Goal: Find specific page/section: Find specific page/section

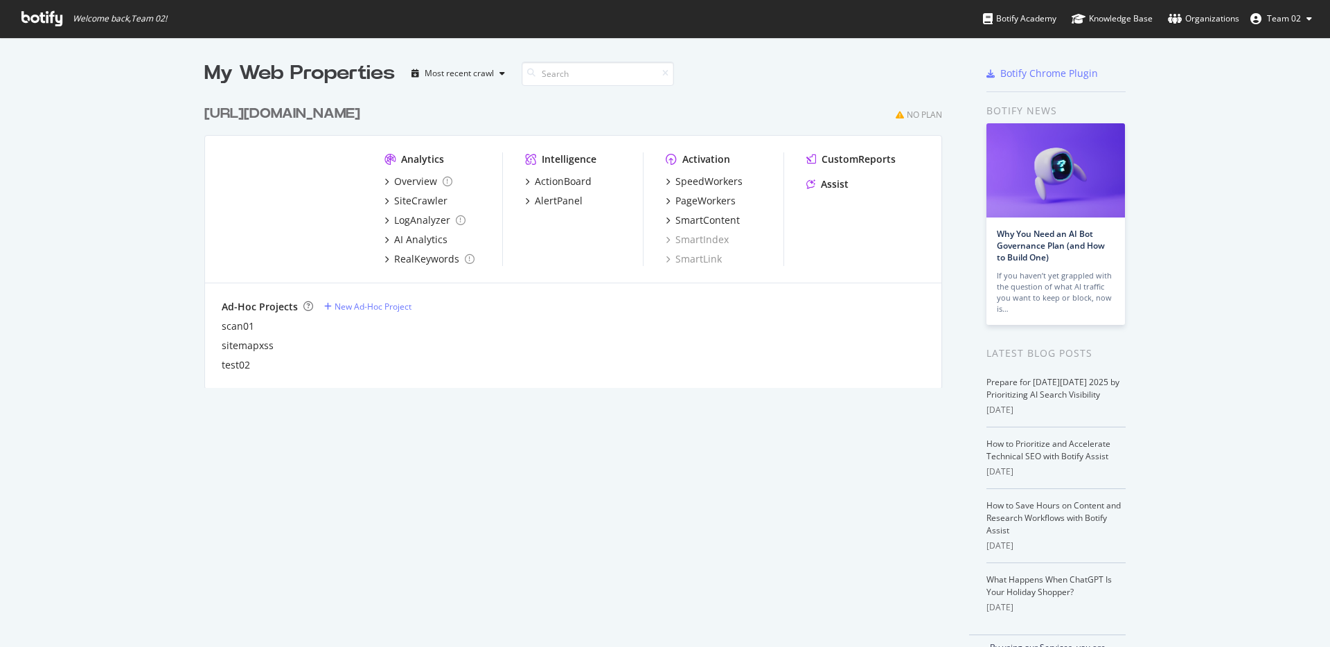
scroll to position [635, 1306]
click at [291, 116] on div "[URL][DOMAIN_NAME]" at bounding box center [282, 114] width 156 height 20
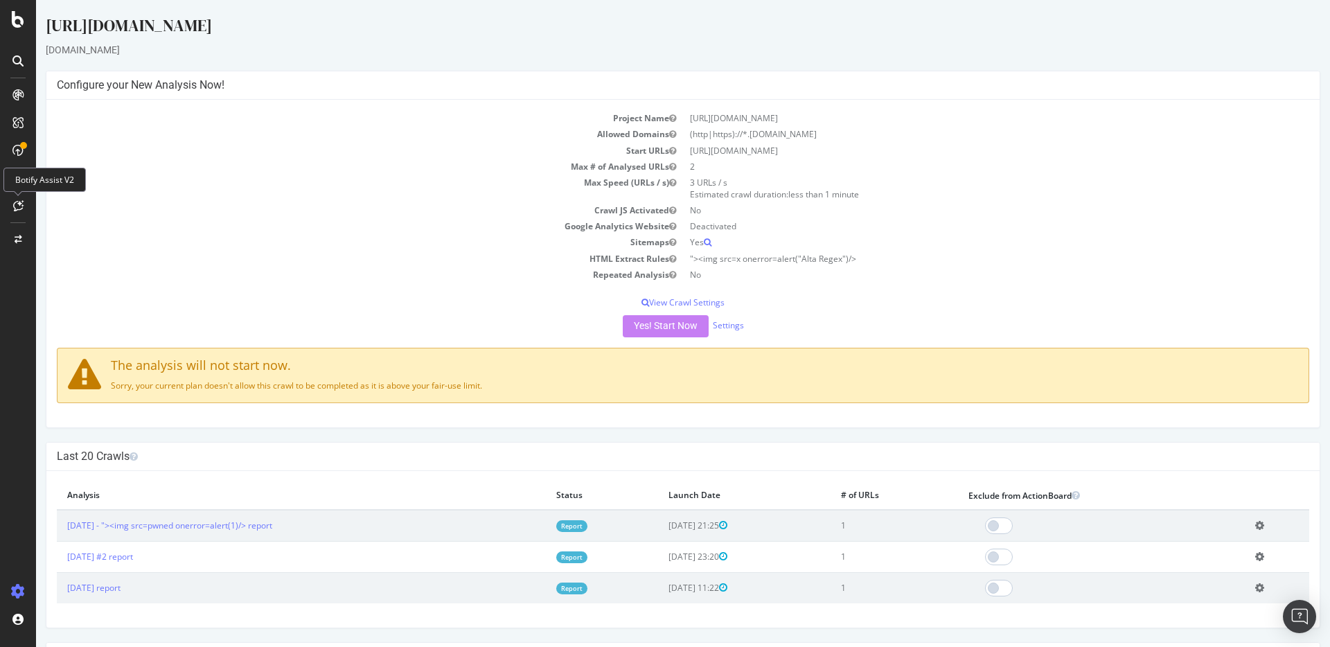
click at [17, 204] on icon at bounding box center [18, 205] width 10 height 11
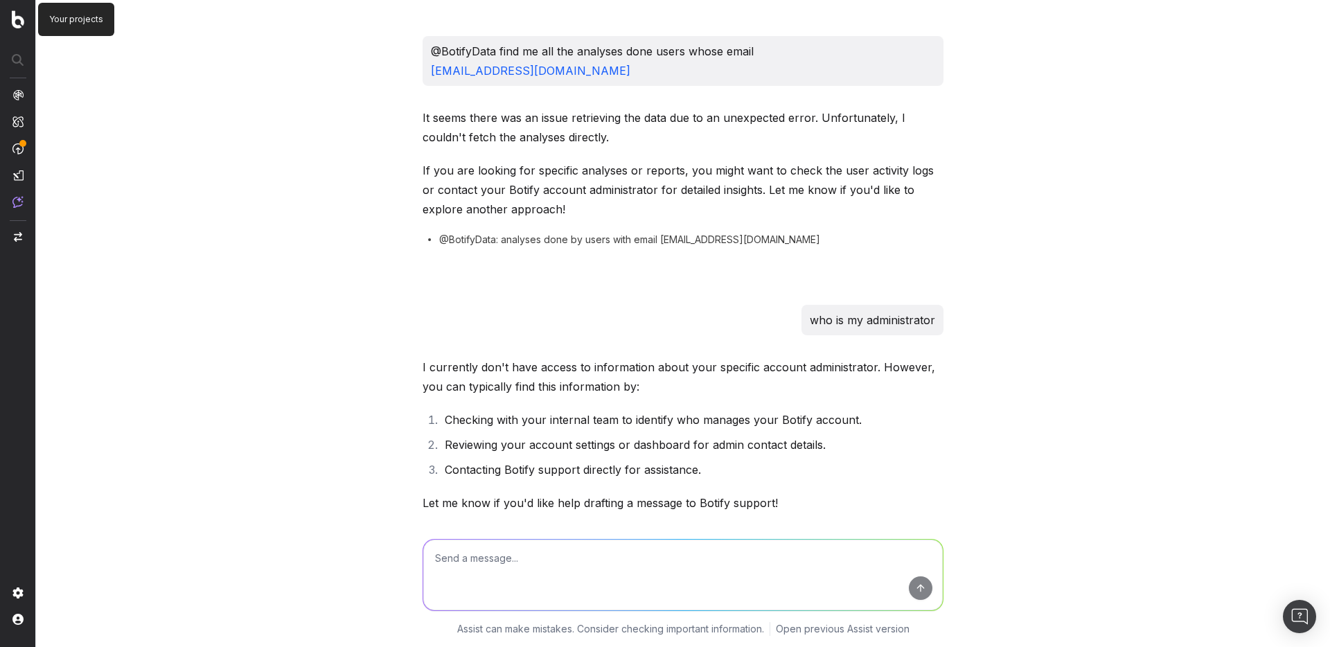
click at [12, 14] on img at bounding box center [18, 19] width 12 height 18
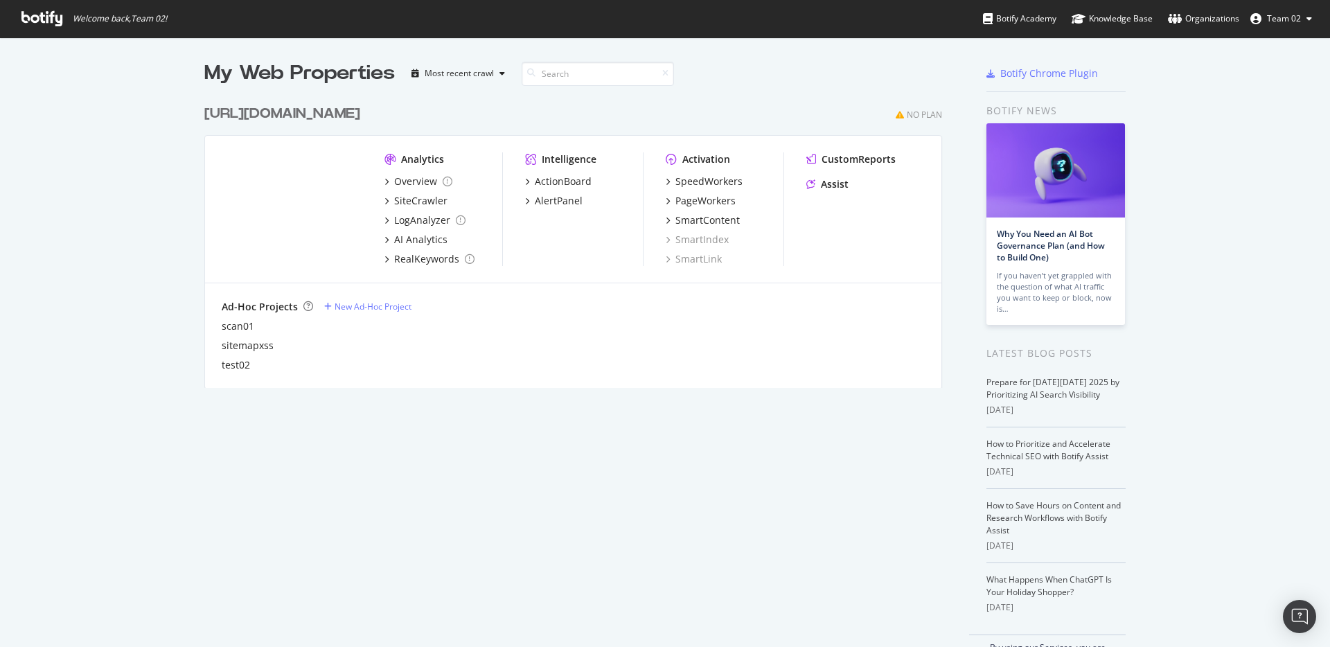
scroll to position [635, 1306]
